Goal: Task Accomplishment & Management: Manage account settings

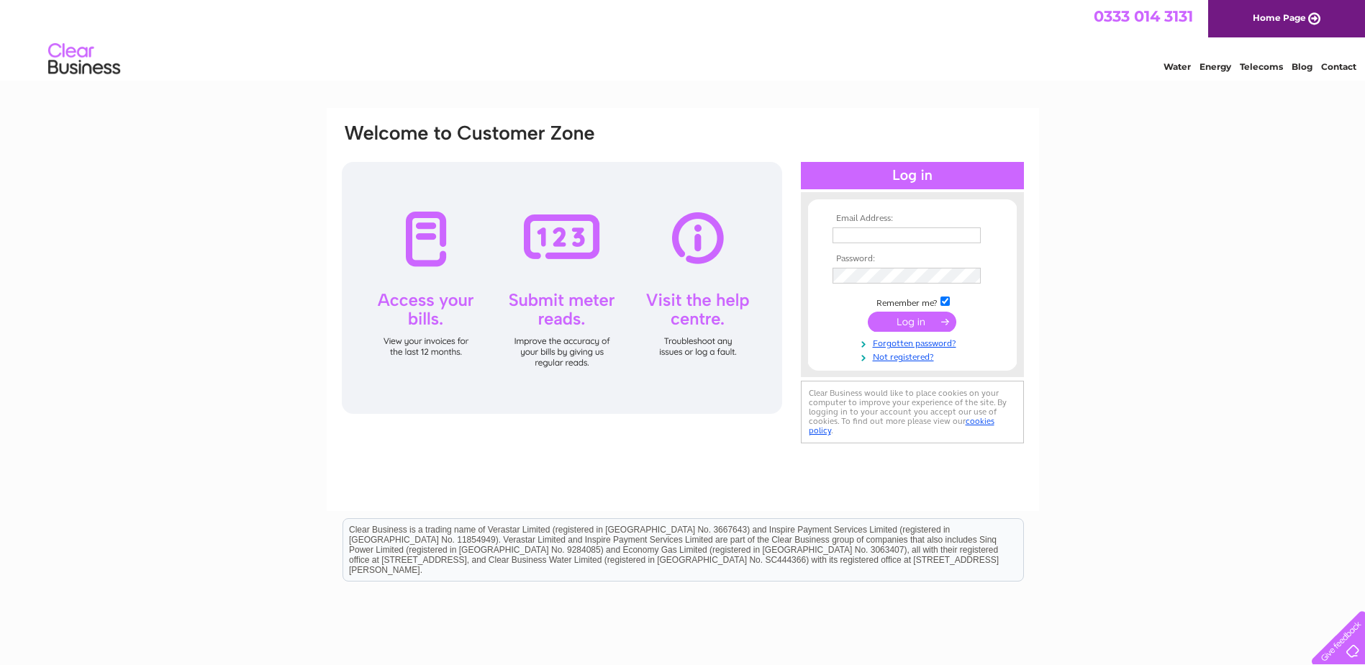
type input "[PERSON_NAME][EMAIL_ADDRESS][DOMAIN_NAME]"
drag, startPoint x: 1320, startPoint y: 0, endPoint x: 696, endPoint y: 461, distance: 776.2
click at [695, 461] on div "Email Address: [PERSON_NAME][EMAIL_ADDRESS][DOMAIN_NAME] Password:" at bounding box center [683, 309] width 712 height 403
click at [890, 53] on div "Water Energy Telecoms Blog Contact" at bounding box center [682, 60] width 1365 height 47
drag, startPoint x: 1329, startPoint y: 0, endPoint x: 943, endPoint y: 91, distance: 396.3
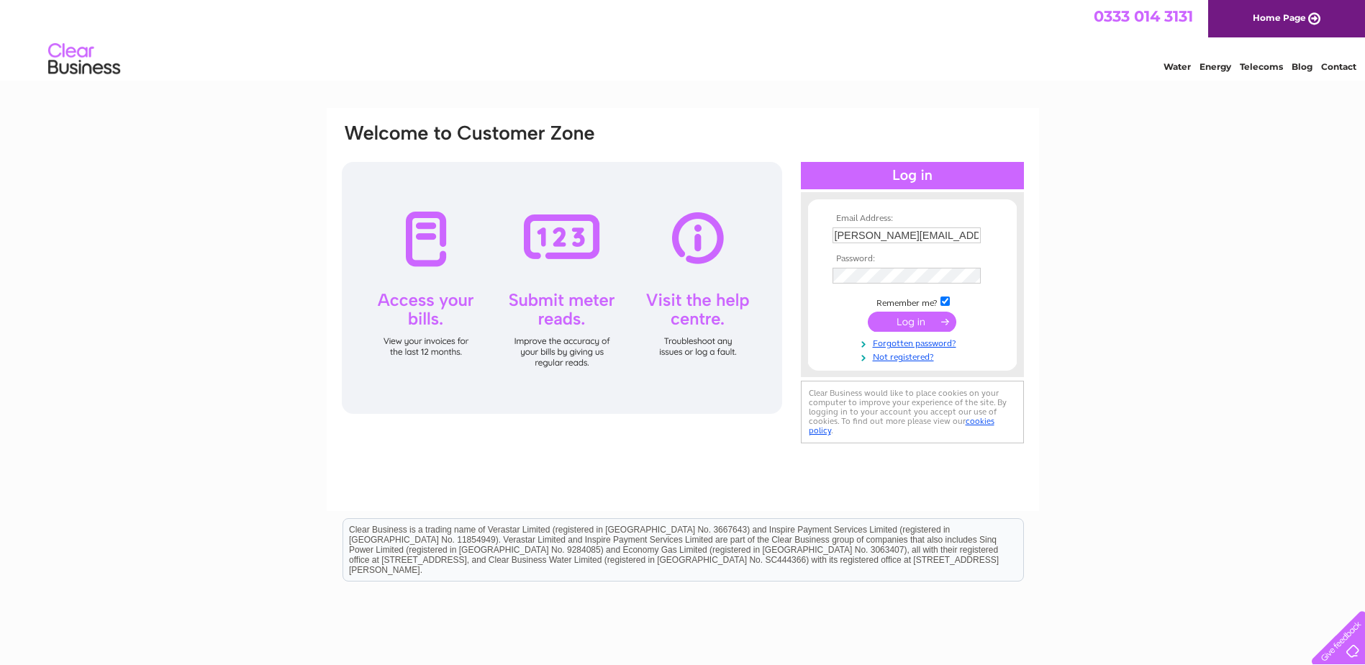
click at [943, 84] on html "0333 014 3131 Home Page Water Energy Telecoms Blog Contact" at bounding box center [682, 42] width 1365 height 84
click at [614, 267] on div "Email Address: [PERSON_NAME][EMAIL_ADDRESS][DOMAIN_NAME] Password:" at bounding box center [682, 285] width 685 height 326
click at [904, 322] on input "submit" at bounding box center [912, 321] width 88 height 20
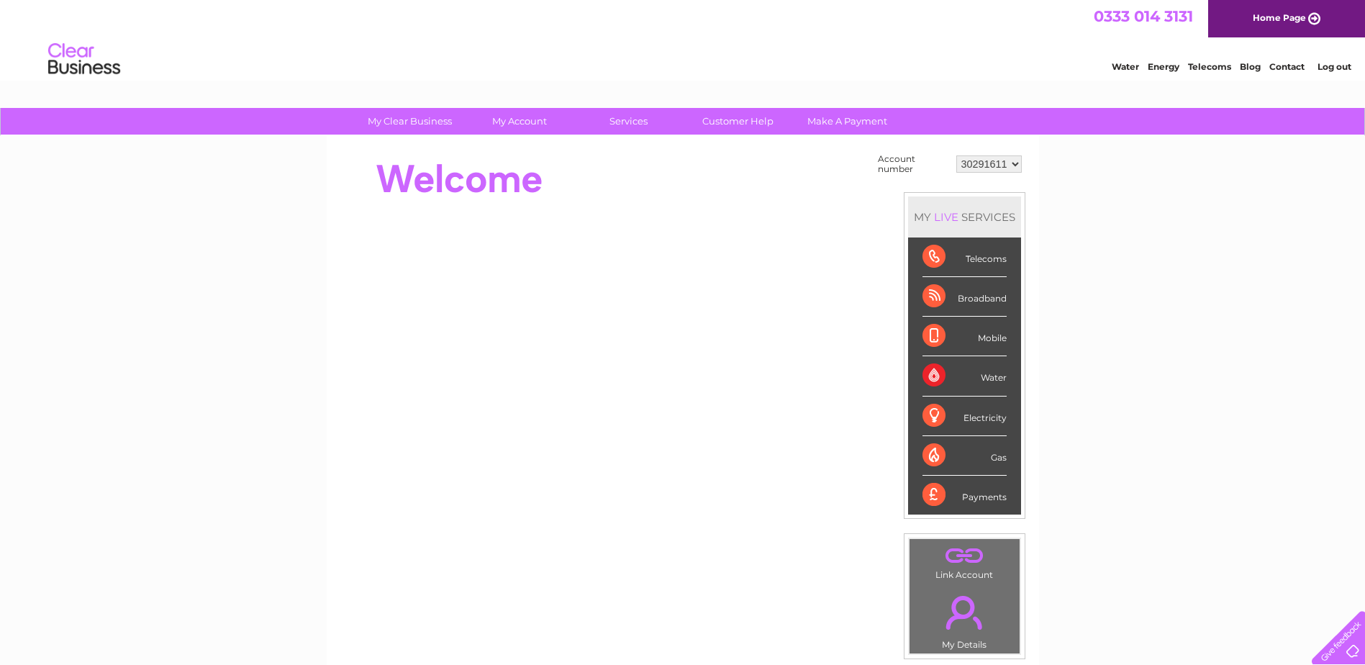
click at [1334, 70] on link "Log out" at bounding box center [1334, 66] width 34 height 11
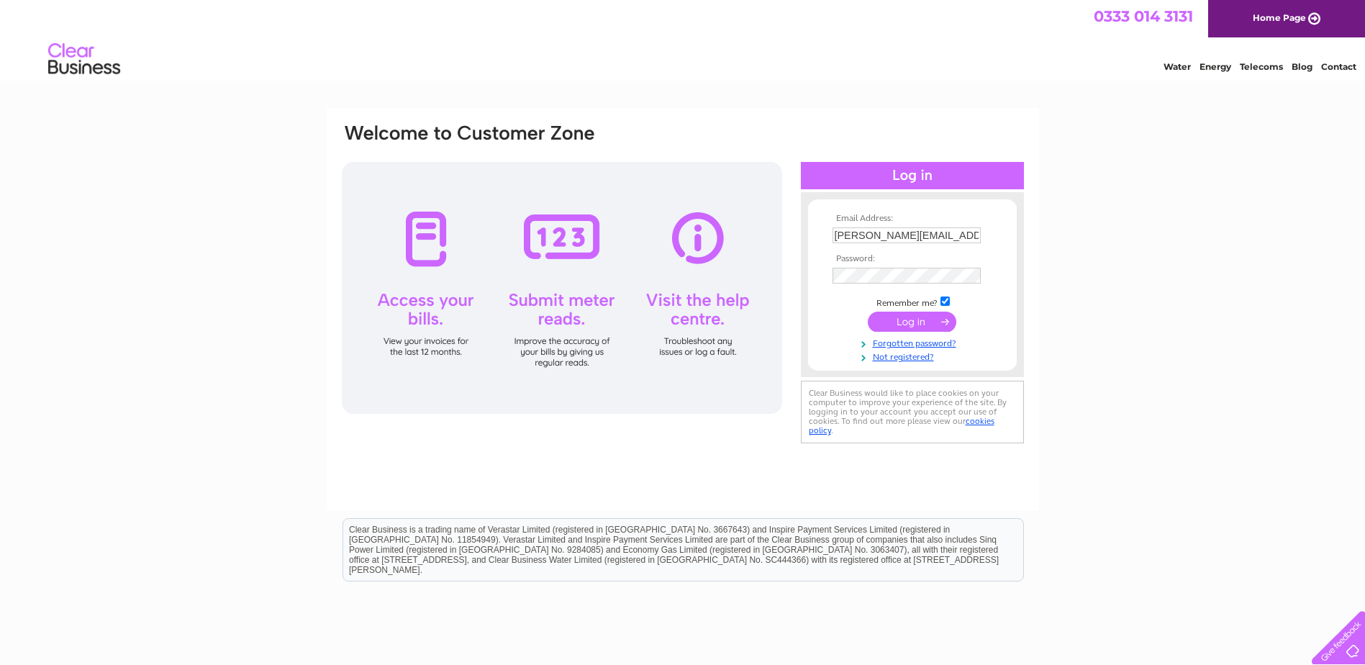
click at [934, 235] on input "linda@chluk.com" at bounding box center [906, 235] width 148 height 16
type input "linda@chl.uk.com"
click at [916, 324] on input "submit" at bounding box center [912, 323] width 88 height 20
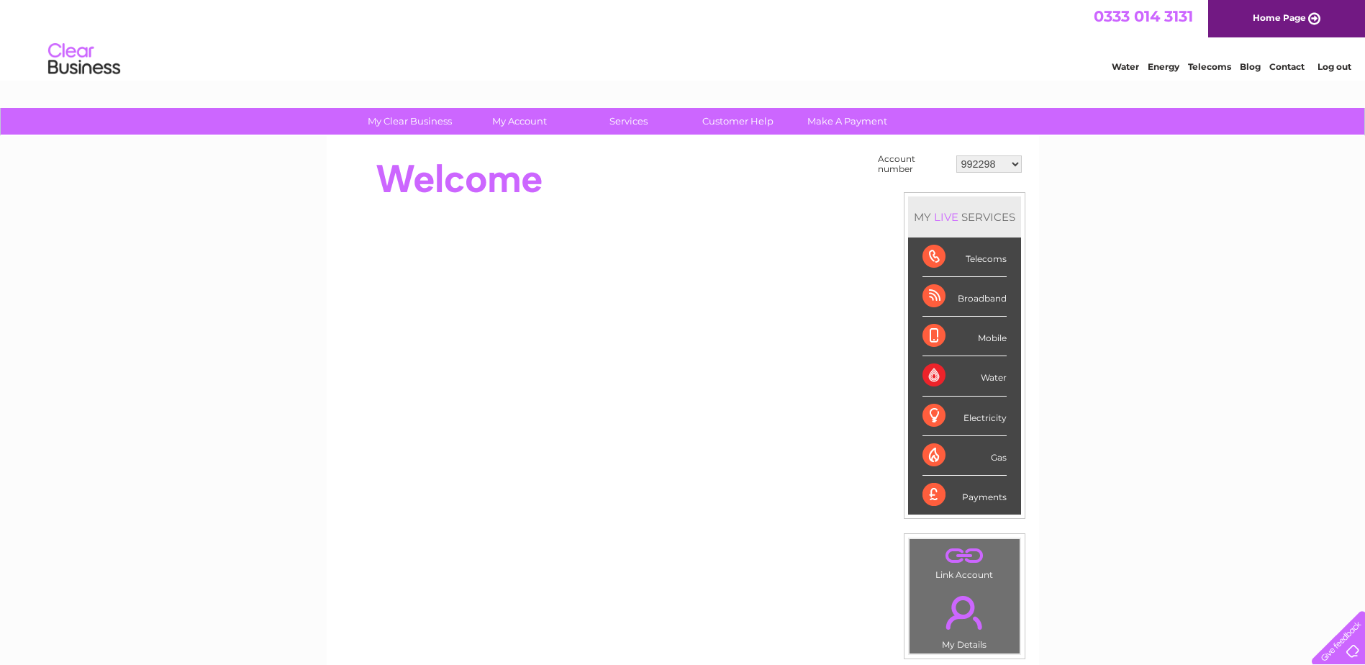
click at [1014, 167] on select "992298 30291611 30295279 30299858 30309310 30313488" at bounding box center [988, 163] width 65 height 17
click at [956, 155] on select "992298 30291611 30295279 30299858 30309310 30313488" at bounding box center [988, 163] width 65 height 17
click at [1021, 166] on select "992298 30291611 30295279 30299858 30309310 30313488" at bounding box center [988, 163] width 65 height 17
select select "30313488"
click at [956, 155] on select "992298 30291611 30295279 30299858 30309310 30313488" at bounding box center [988, 163] width 65 height 17
